Goal: Find specific page/section: Locate a particular part of the current website

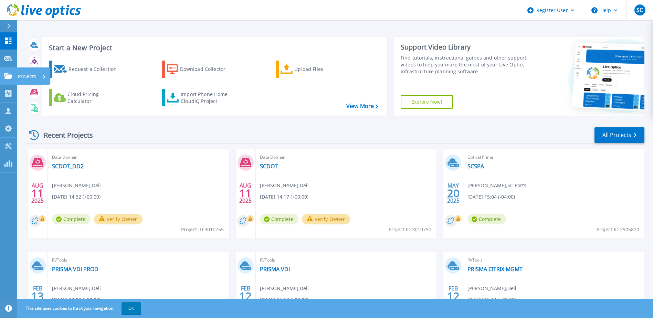
click at [14, 74] on link "Projects Projects" at bounding box center [8, 76] width 17 height 18
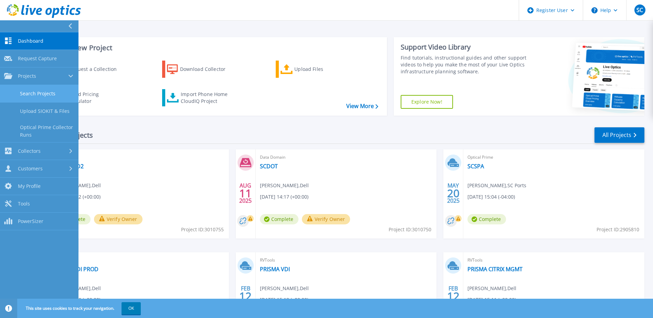
click at [58, 95] on link "Search Projects" at bounding box center [39, 94] width 79 height 18
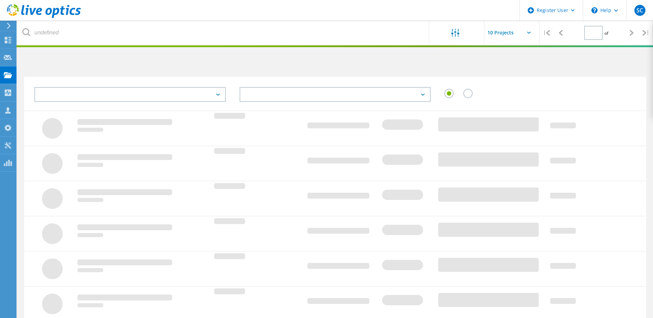
type input "1"
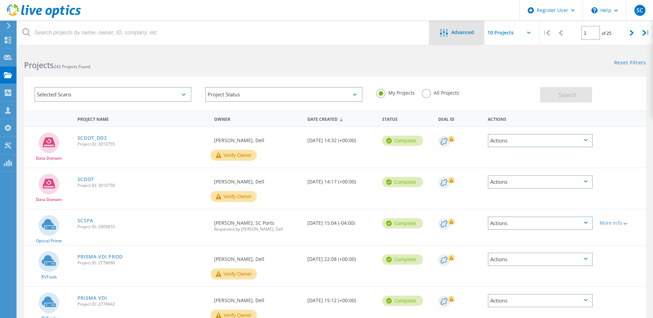
click at [442, 28] on div "Advanced" at bounding box center [456, 33] width 55 height 24
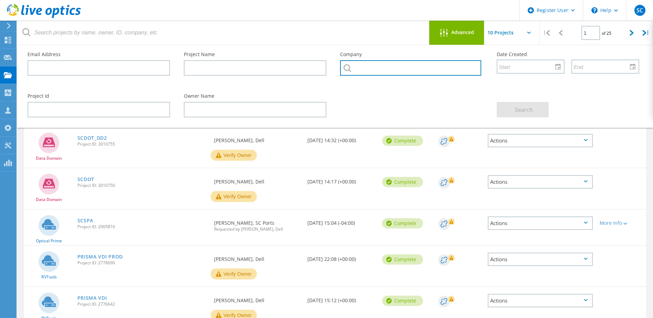
click at [378, 70] on input "text" at bounding box center [410, 67] width 141 height 15
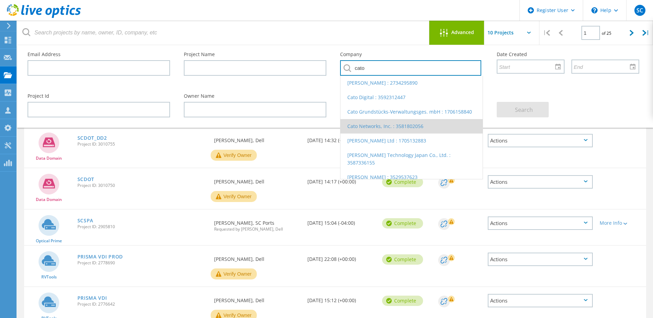
scroll to position [34, 0]
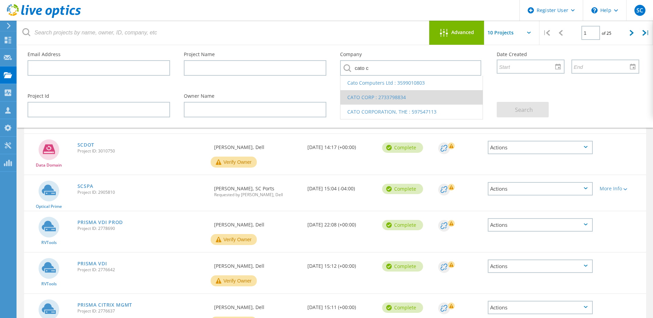
click at [349, 103] on li "CATO CORP : 2733798834" at bounding box center [412, 97] width 142 height 14
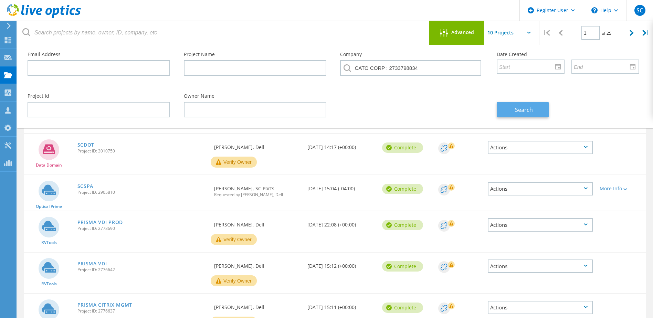
click at [536, 104] on button "Search" at bounding box center [523, 109] width 52 height 15
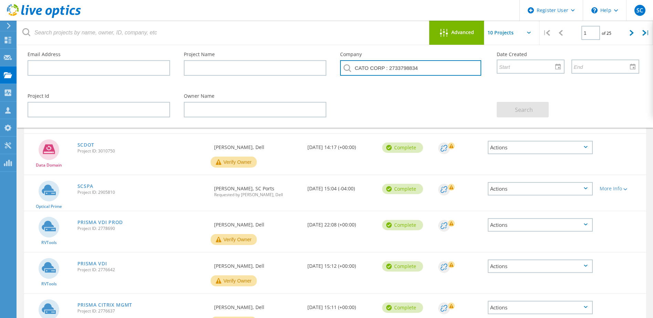
click at [429, 69] on input "CATO CORP : 2733798834" at bounding box center [410, 67] width 141 height 15
click at [428, 71] on input "CATO CORP : 2733798834" at bounding box center [410, 67] width 141 height 15
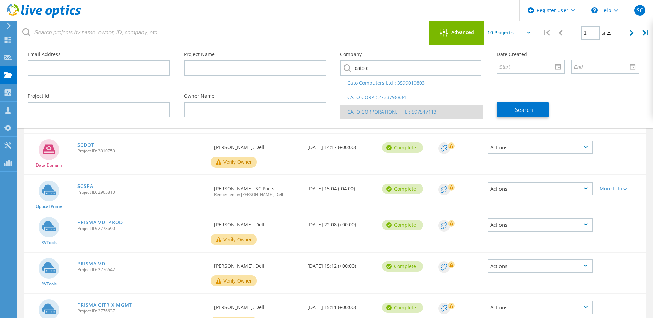
click at [392, 111] on li "CATO CORPORATION, THE : 597547113" at bounding box center [412, 112] width 142 height 14
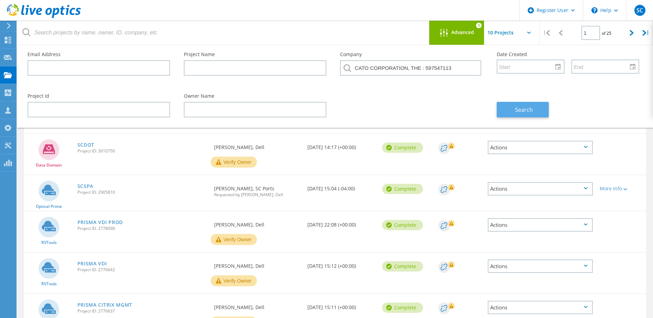
click at [512, 110] on button "Search" at bounding box center [523, 109] width 52 height 15
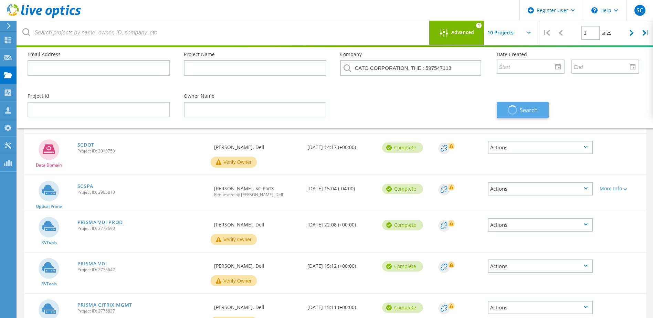
scroll to position [19, 0]
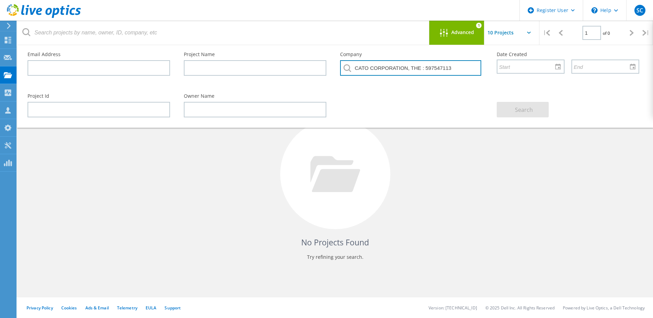
click at [416, 72] on input "CATO CORPORATION, THE : 597547113" at bounding box center [410, 67] width 141 height 15
click at [417, 72] on input "CATO CORPORATION, THE : 597547113" at bounding box center [410, 67] width 141 height 15
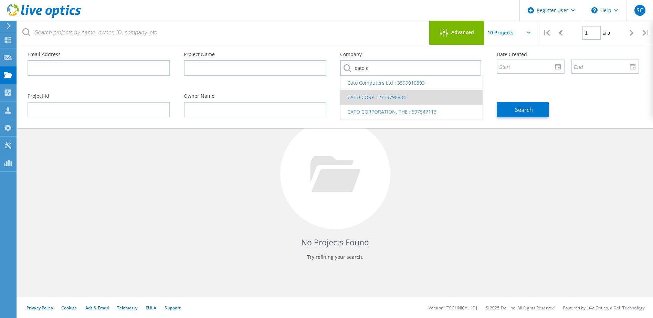
click at [393, 99] on li "CATO CORP : 2733798834" at bounding box center [412, 97] width 142 height 14
type input "CATO CORP : 2733798834"
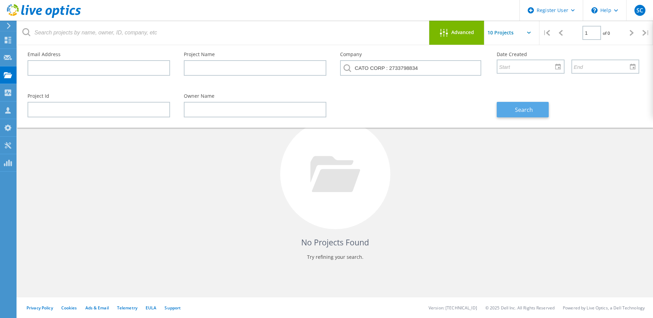
click at [512, 108] on button "Search" at bounding box center [523, 109] width 52 height 15
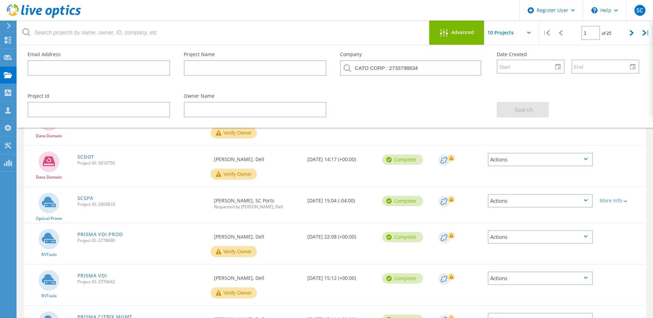
scroll to position [0, 0]
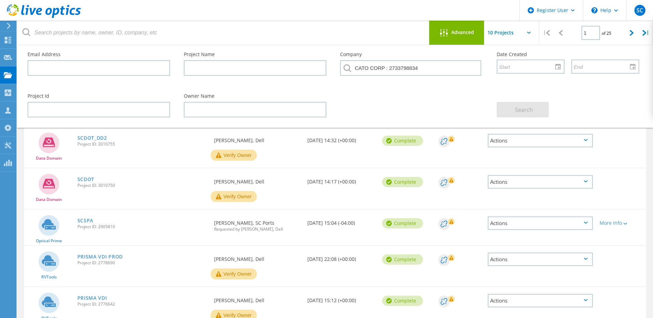
click at [475, 36] on div "Advanced" at bounding box center [456, 33] width 55 height 9
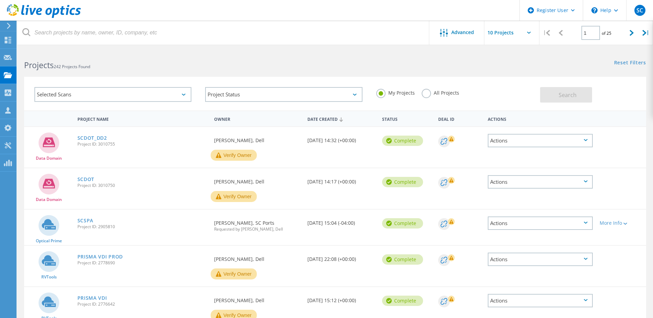
click at [422, 95] on div "All Projects" at bounding box center [441, 94] width 38 height 10
click at [424, 93] on label "All Projects" at bounding box center [441, 92] width 38 height 7
click at [0, 0] on input "All Projects" at bounding box center [0, 0] width 0 height 0
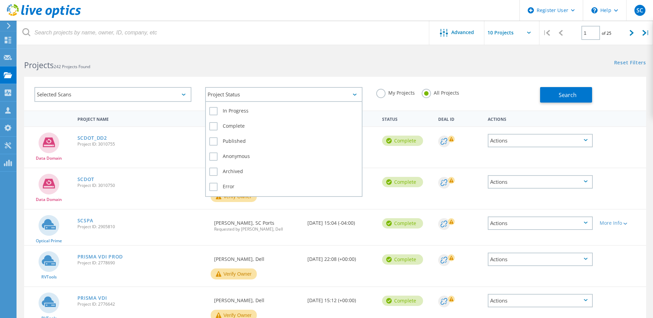
click at [252, 93] on div "Project Status" at bounding box center [283, 94] width 157 height 15
click at [212, 127] on label "Complete" at bounding box center [283, 126] width 149 height 8
click at [0, 0] on input "Complete" at bounding box center [0, 0] width 0 height 0
click at [215, 128] on label "Complete" at bounding box center [283, 126] width 149 height 8
click at [0, 0] on input "Complete" at bounding box center [0, 0] width 0 height 0
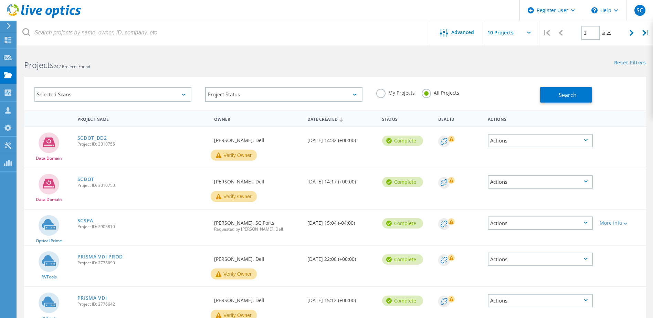
click at [183, 94] on div "Selected Scans" at bounding box center [112, 94] width 157 height 15
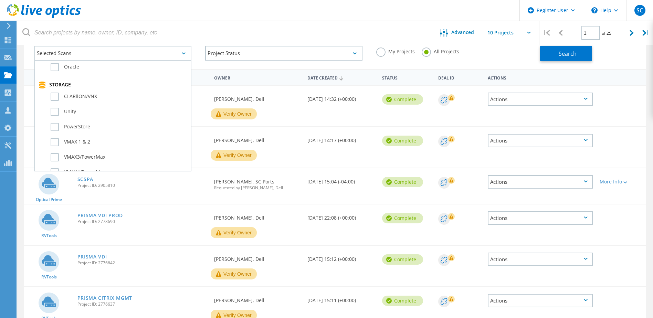
scroll to position [69, 0]
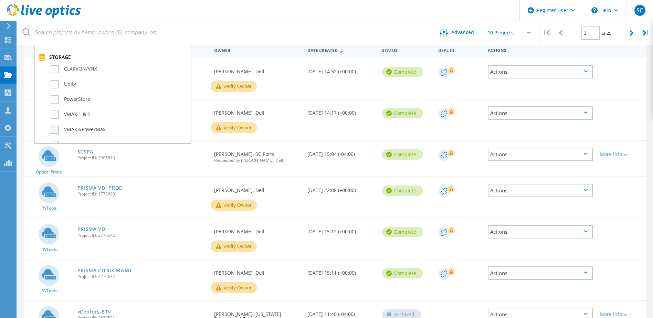
click at [52, 131] on label "VMAX3/PowerMax" at bounding box center [119, 130] width 137 height 8
click at [0, 0] on input "VMAX3/PowerMax" at bounding box center [0, 0] width 0 height 0
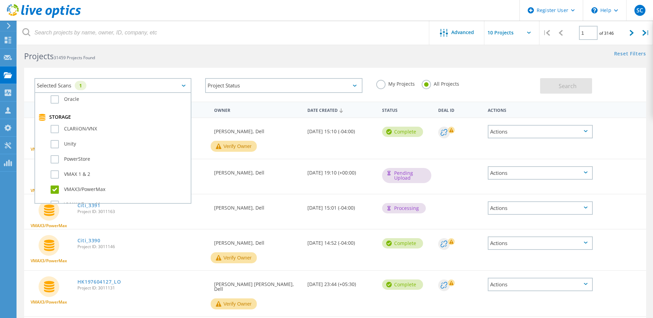
scroll to position [0, 0]
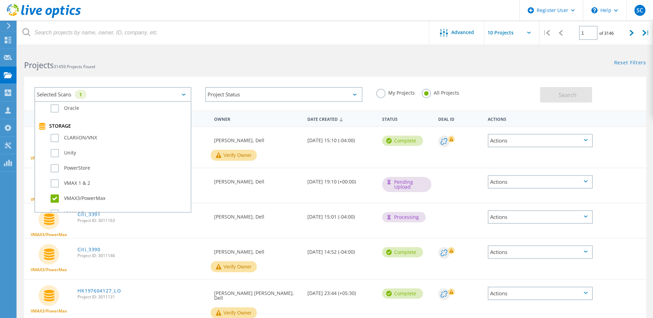
click at [181, 66] on h2 "Projects 31459 Projects Found" at bounding box center [176, 65] width 304 height 11
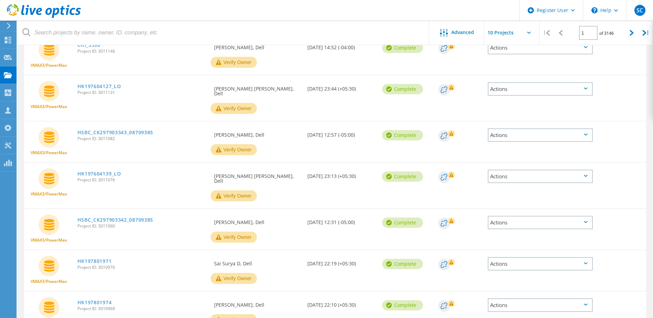
scroll to position [207, 0]
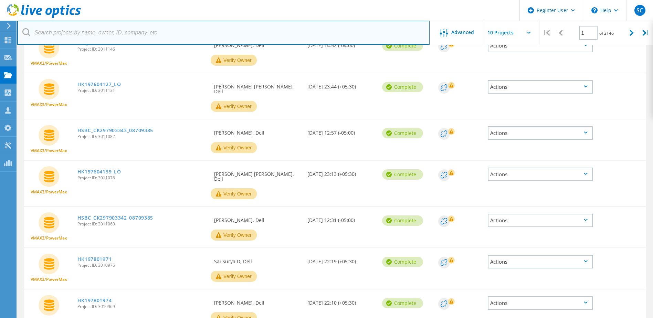
click at [155, 31] on input "text" at bounding box center [223, 33] width 412 height 24
paste input "HK197901250"
type input "HK197901250"
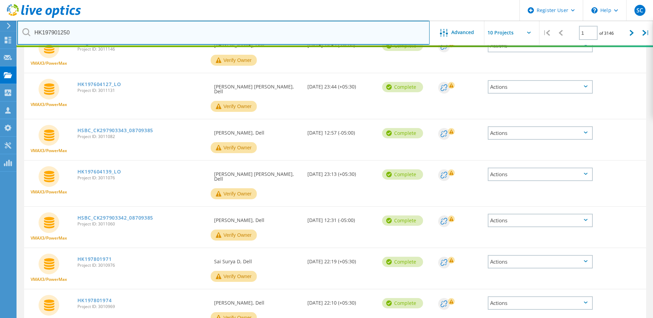
scroll to position [19, 0]
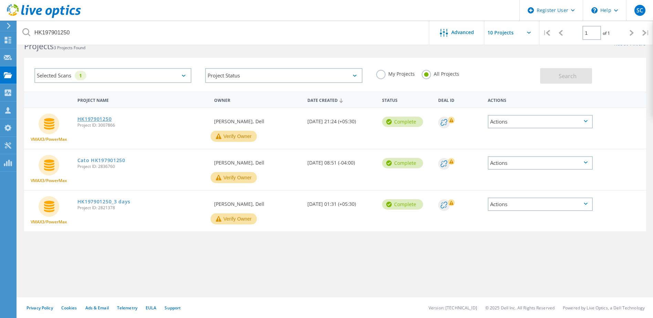
click at [100, 120] on link "HK197901250" at bounding box center [94, 119] width 34 height 5
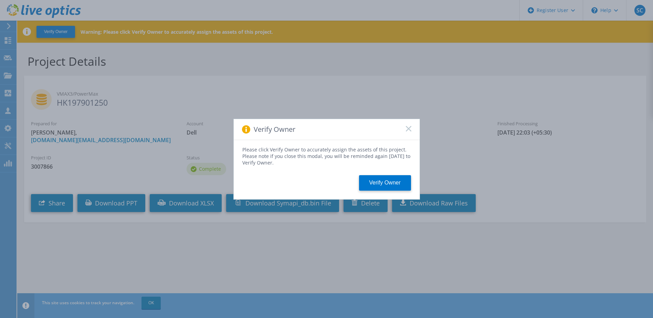
click at [407, 125] on div "Verify Owner" at bounding box center [327, 129] width 186 height 21
click at [409, 128] on rect at bounding box center [409, 129] width 6 height 6
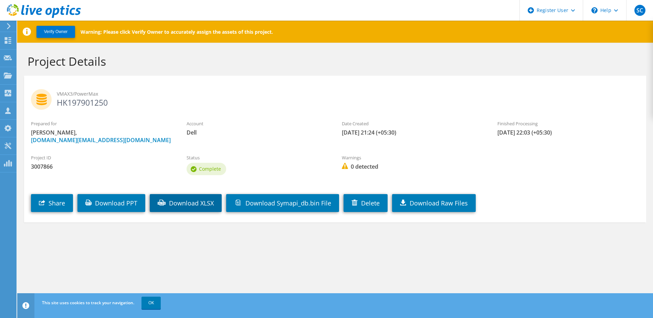
click at [199, 200] on link "Download XLSX" at bounding box center [186, 203] width 72 height 18
click at [106, 206] on link "Download PPT" at bounding box center [111, 203] width 68 height 18
click at [385, 101] on h2 "VMAX3/PowerMax HK197901250" at bounding box center [335, 97] width 608 height 17
